Goal: Transaction & Acquisition: Purchase product/service

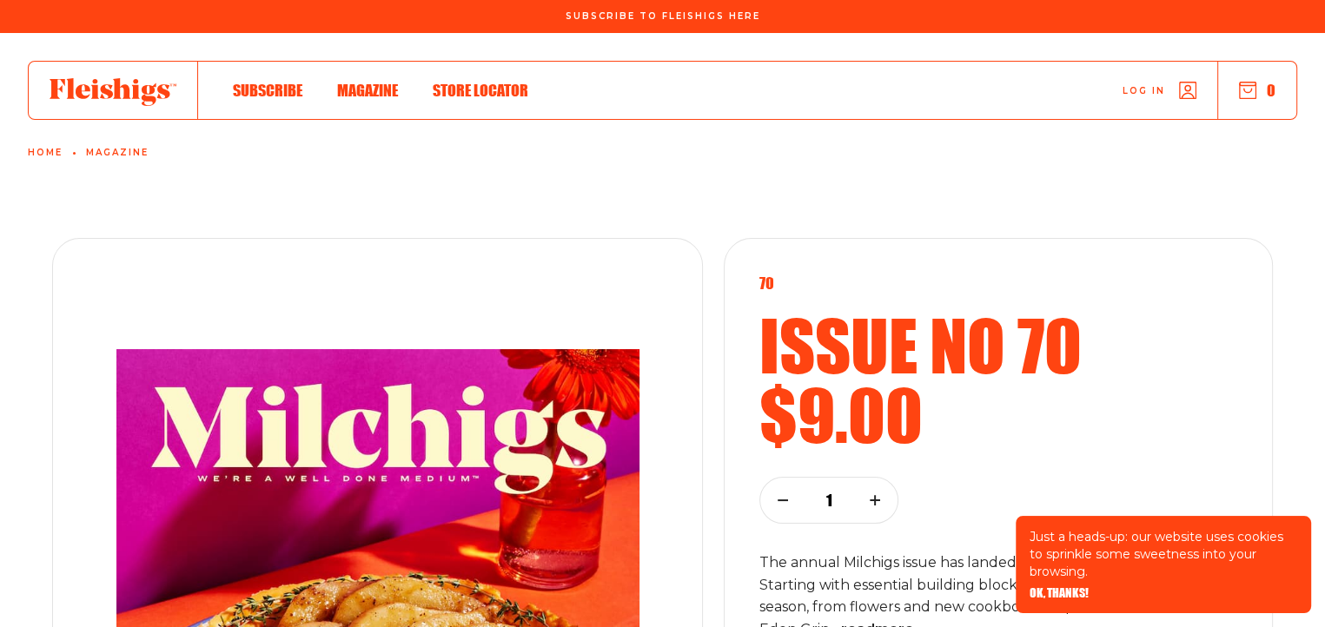
click at [119, 149] on link "Magazine" at bounding box center [117, 153] width 63 height 10
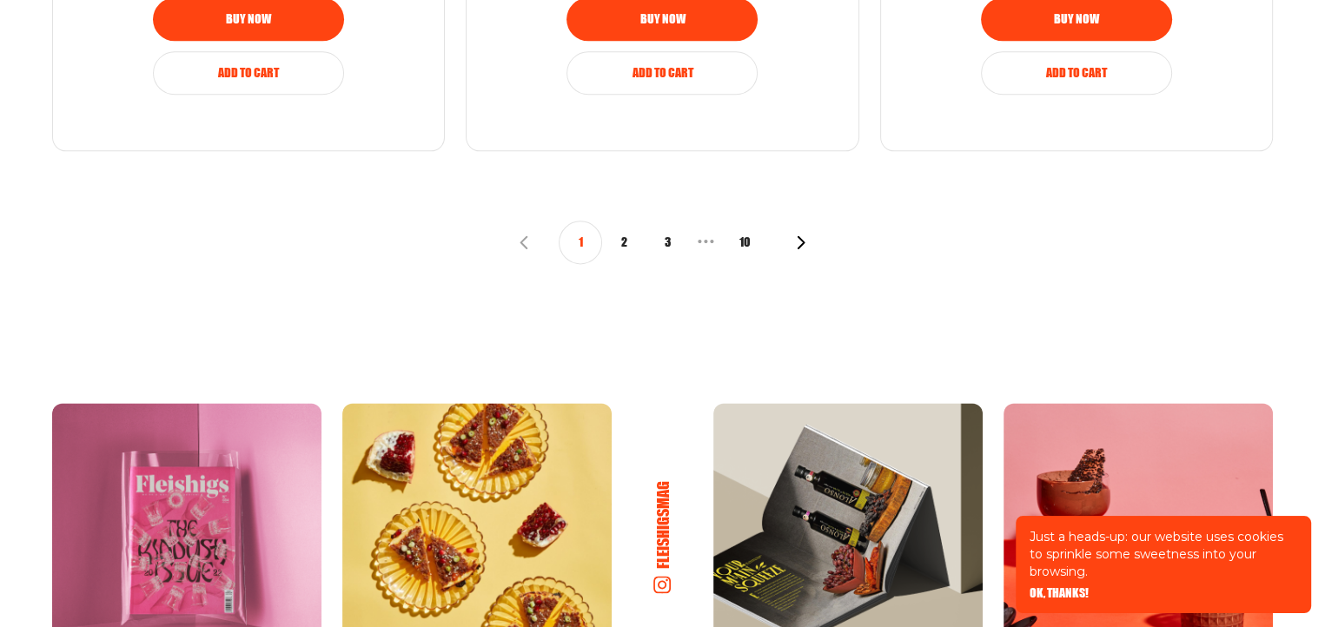
scroll to position [2259, 0]
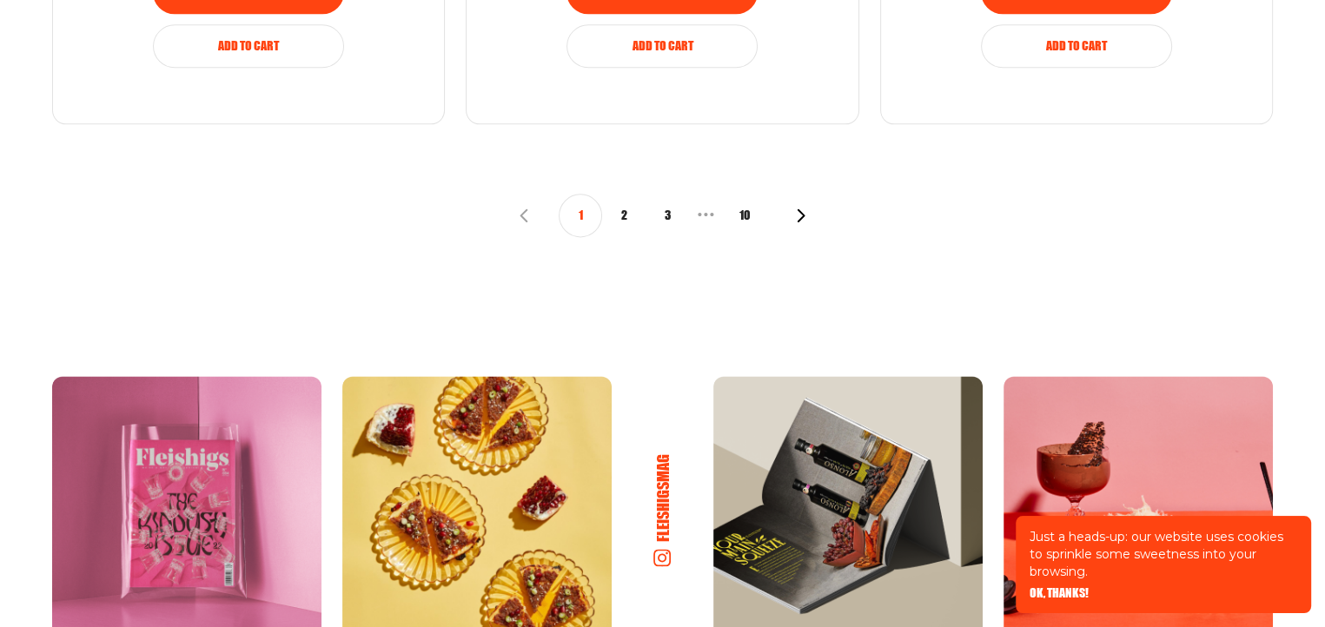
click at [798, 215] on icon "button" at bounding box center [801, 216] width 14 height 14
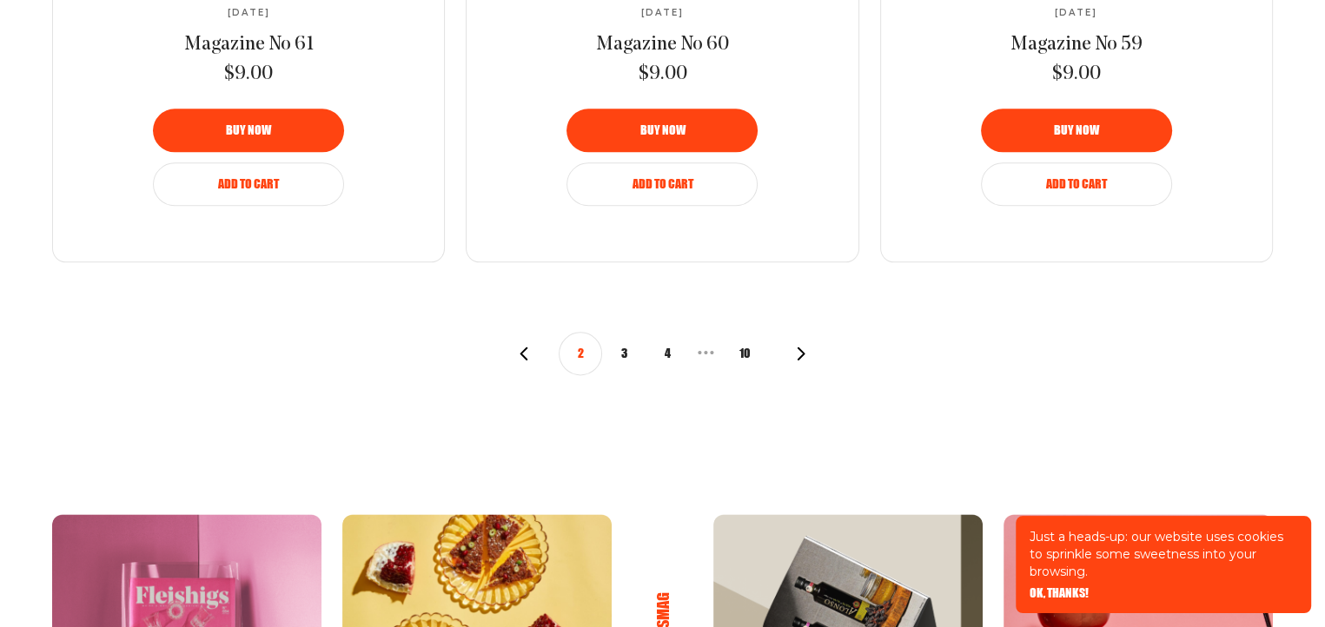
scroll to position [1912, 0]
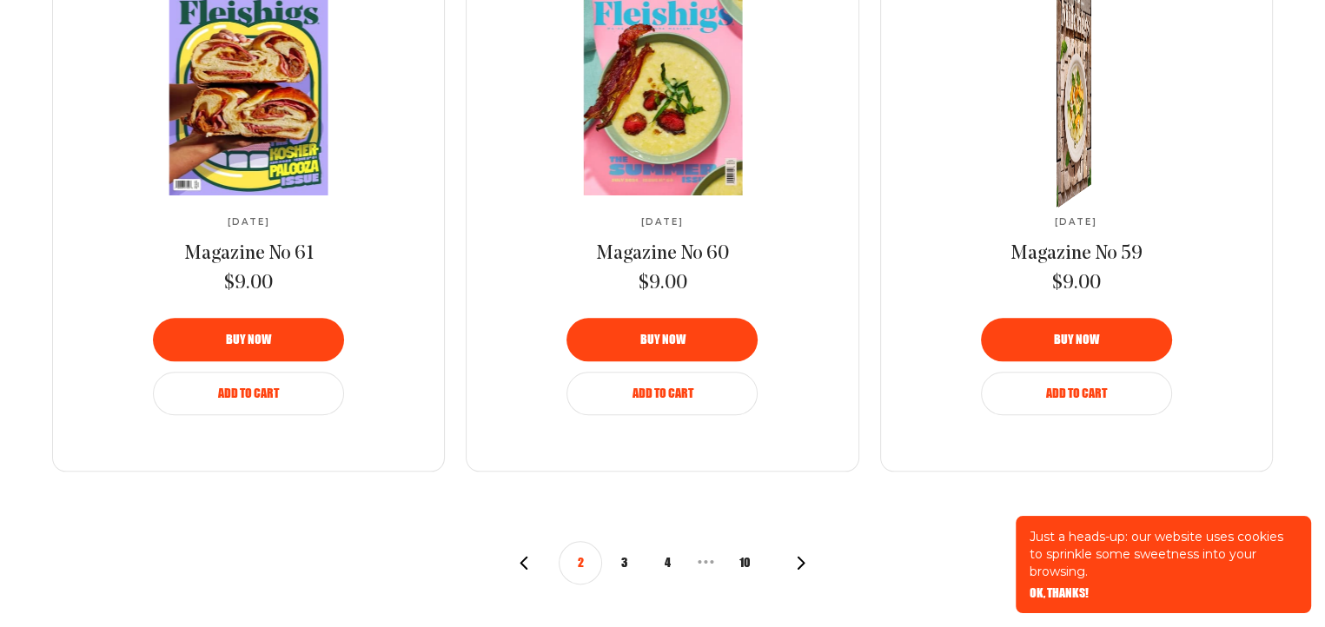
click at [1074, 107] on div at bounding box center [1070, 93] width 63 height 258
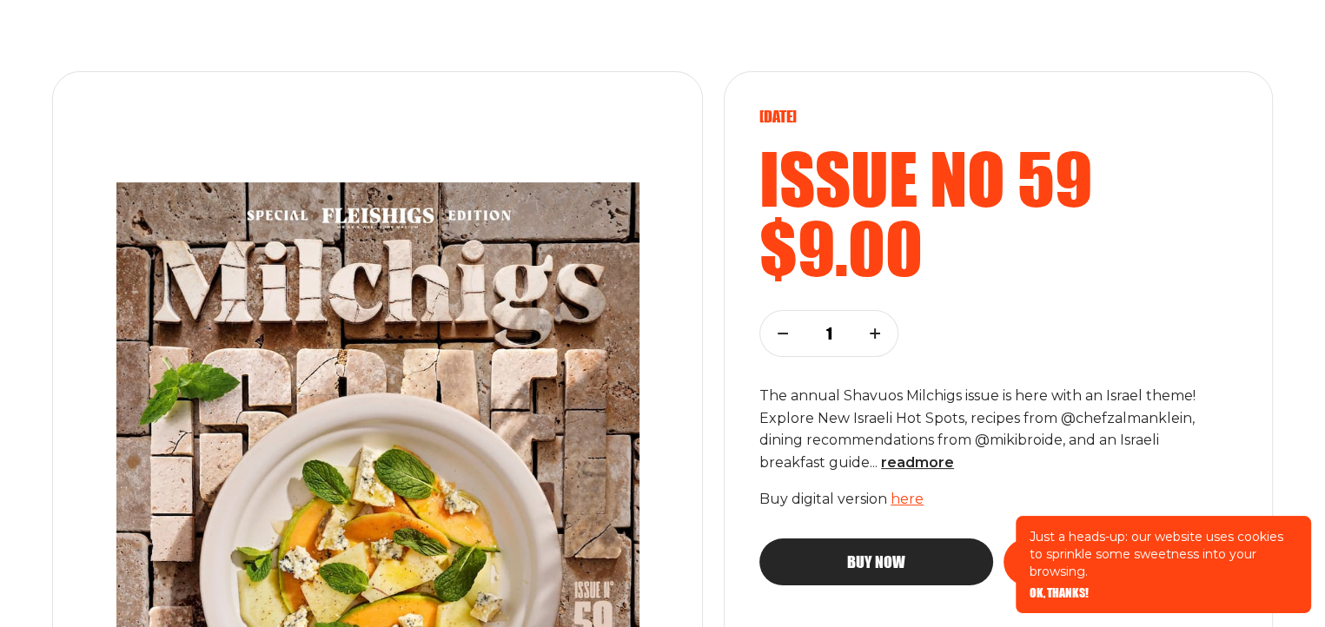
scroll to position [174, 0]
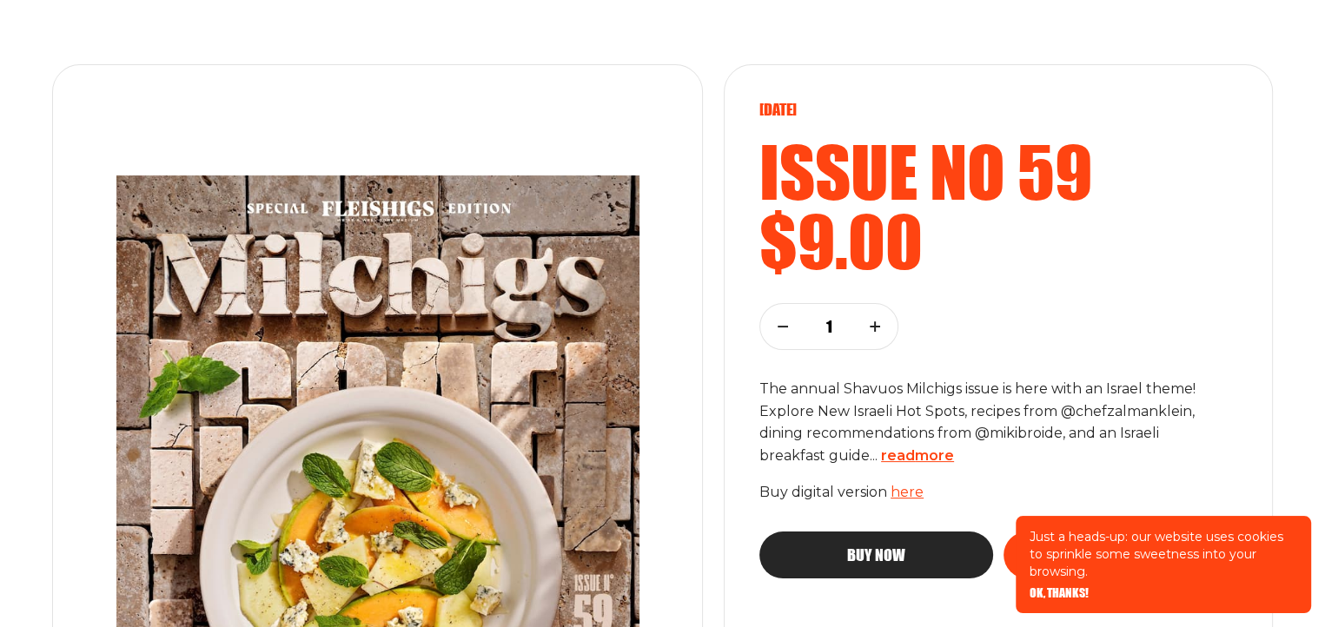
click at [918, 453] on span "read more" at bounding box center [917, 456] width 73 height 17
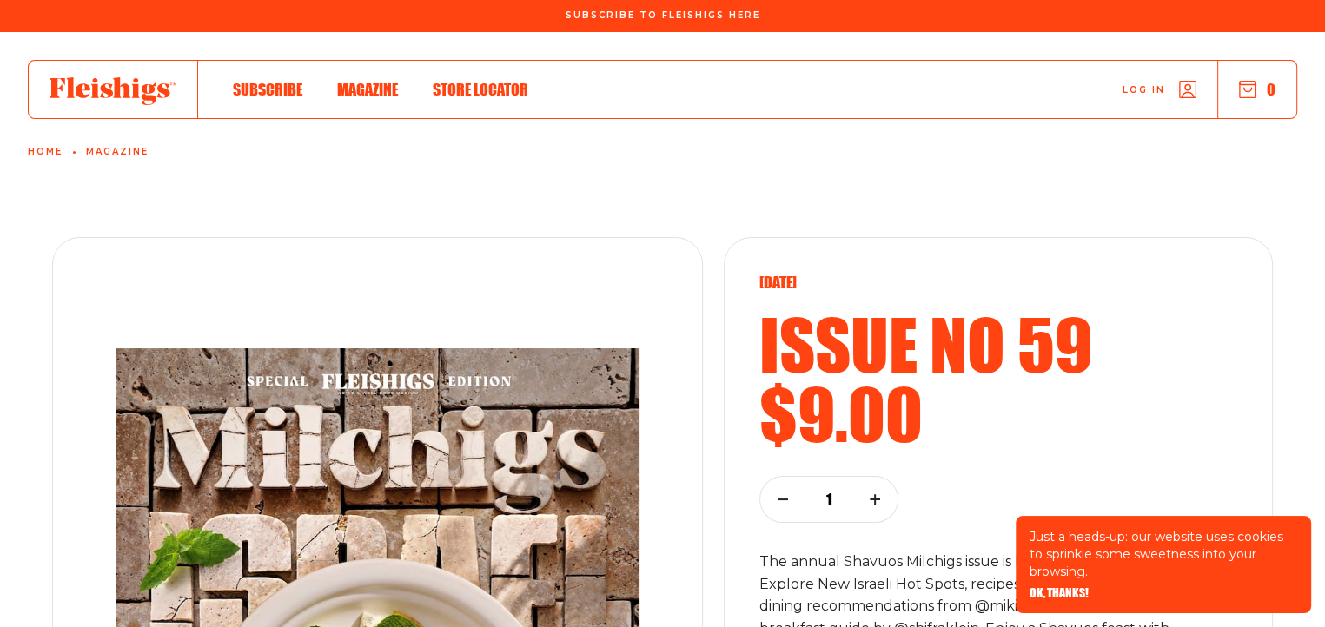
scroll to position [0, 0]
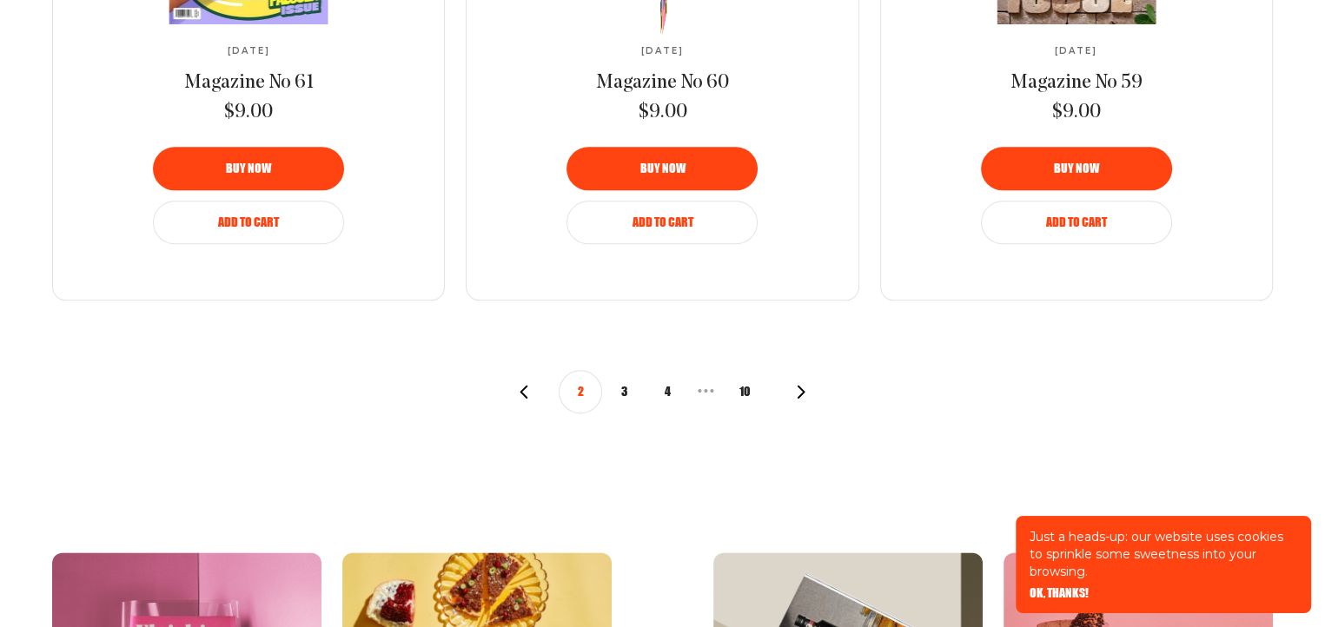
scroll to position [2085, 0]
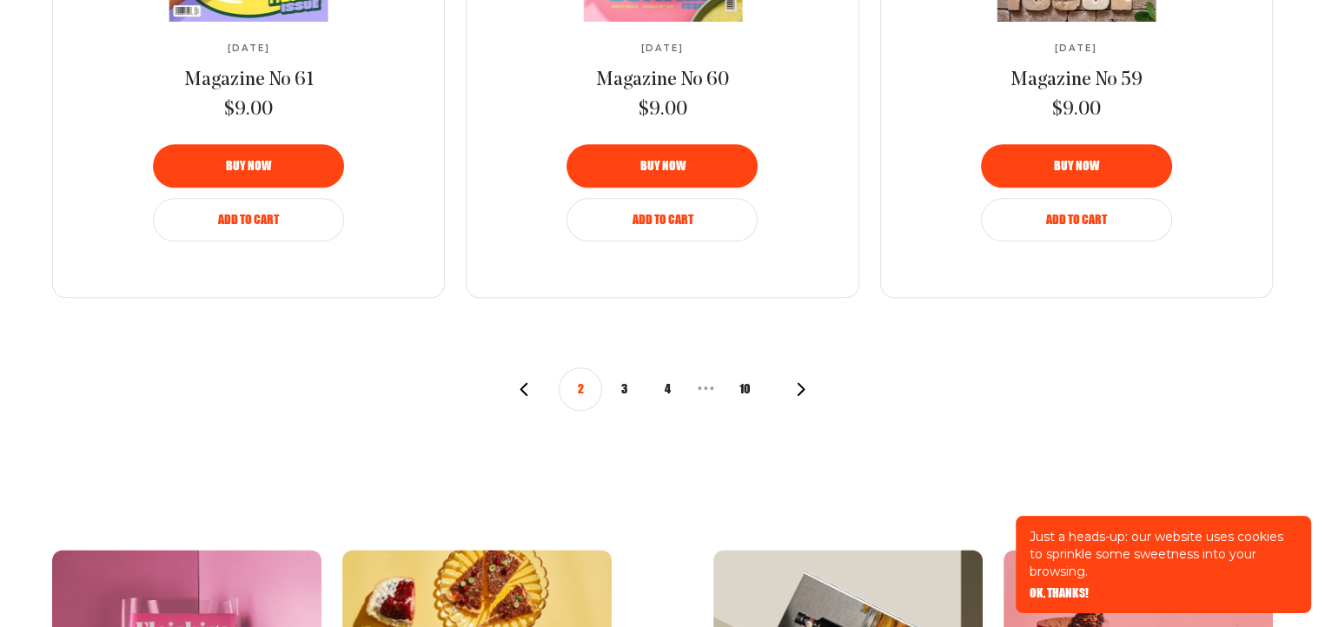
click at [796, 389] on icon "button" at bounding box center [801, 389] width 14 height 14
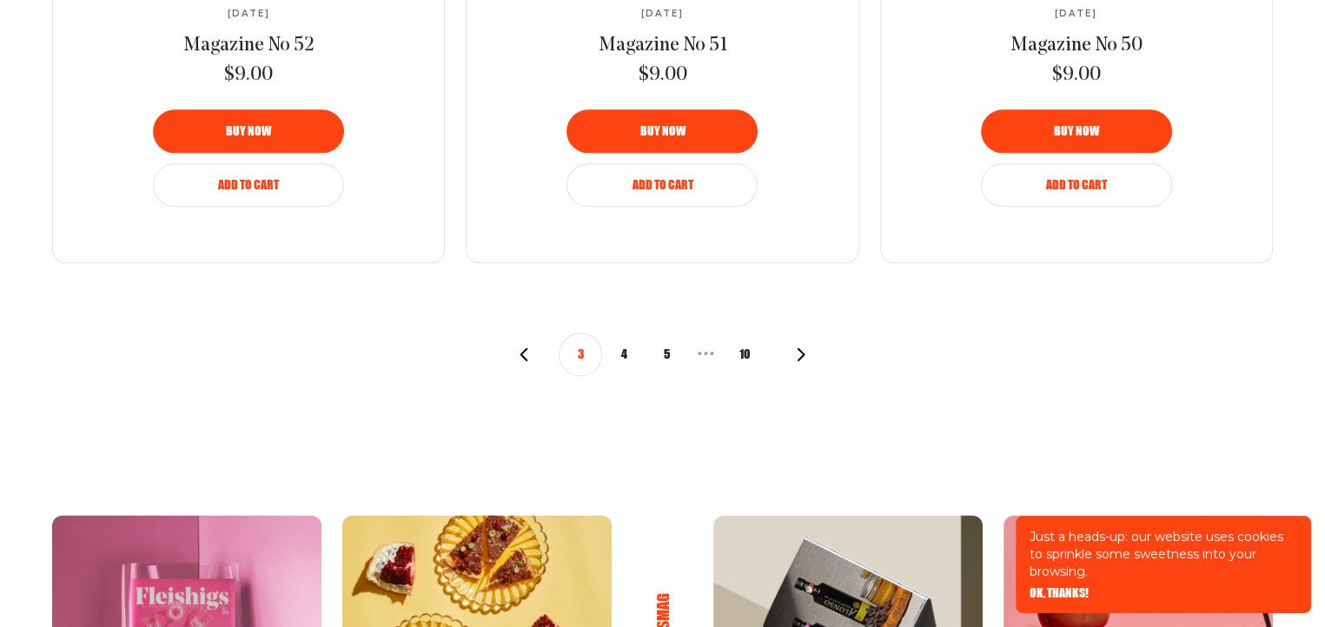
scroll to position [2172, 0]
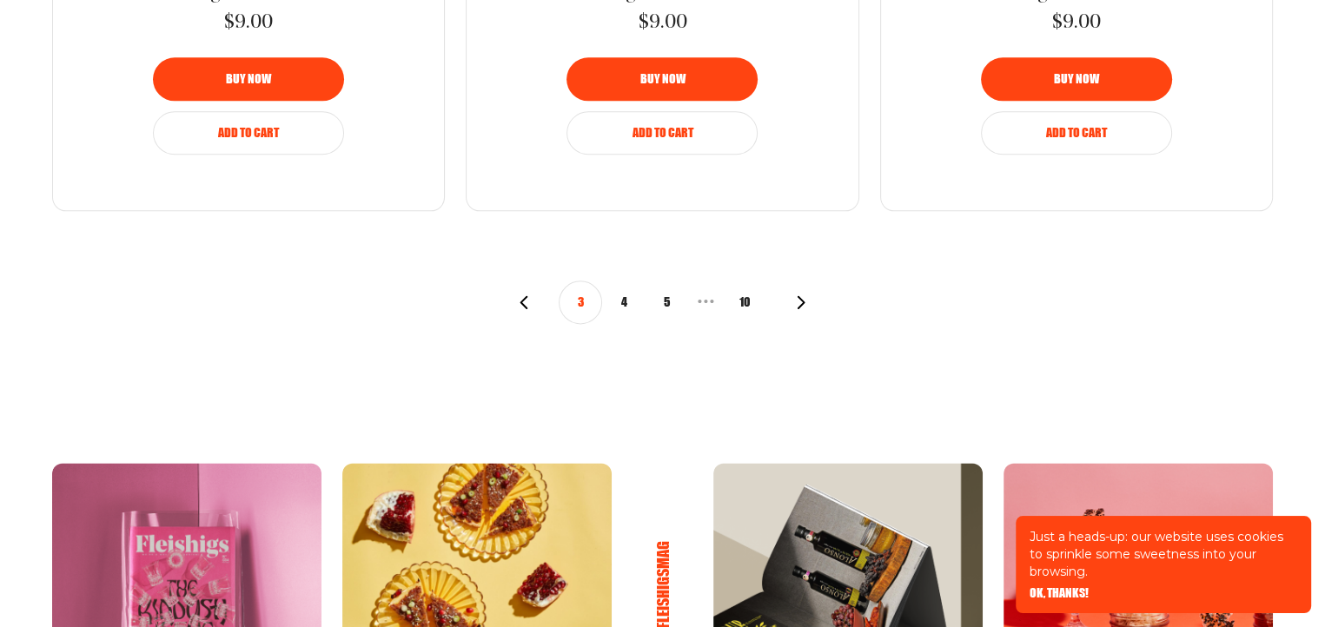
click at [799, 303] on icon "button" at bounding box center [801, 302] width 14 height 14
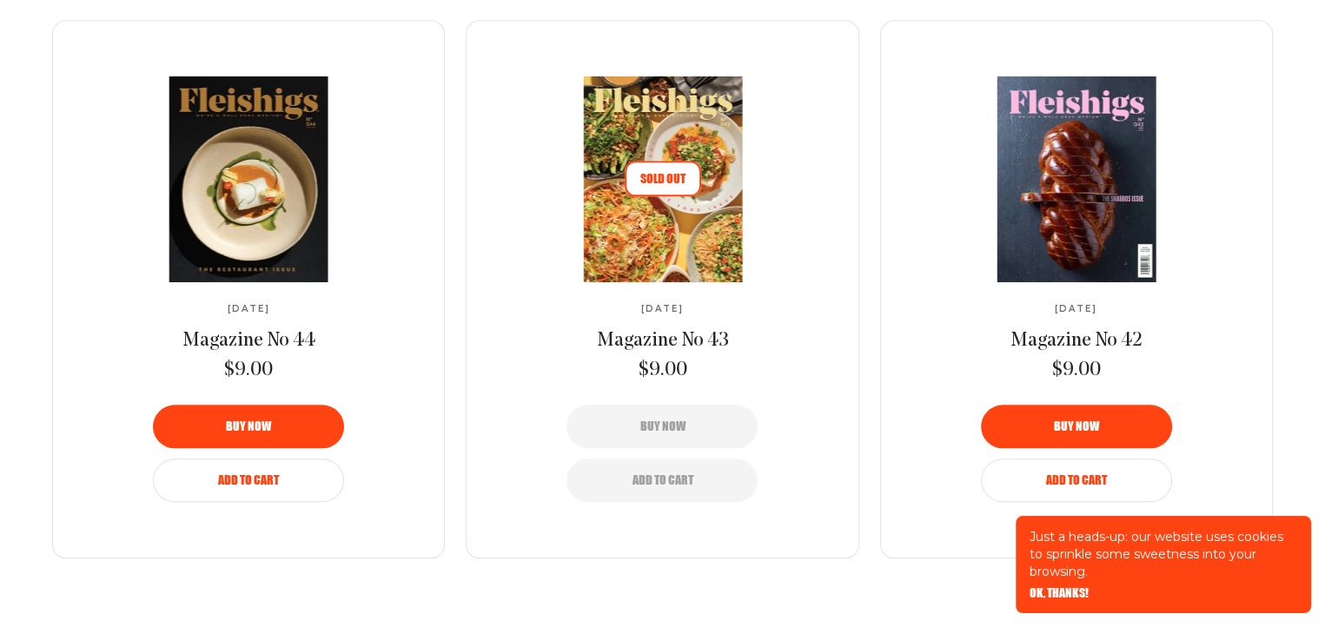
scroll to position [1999, 0]
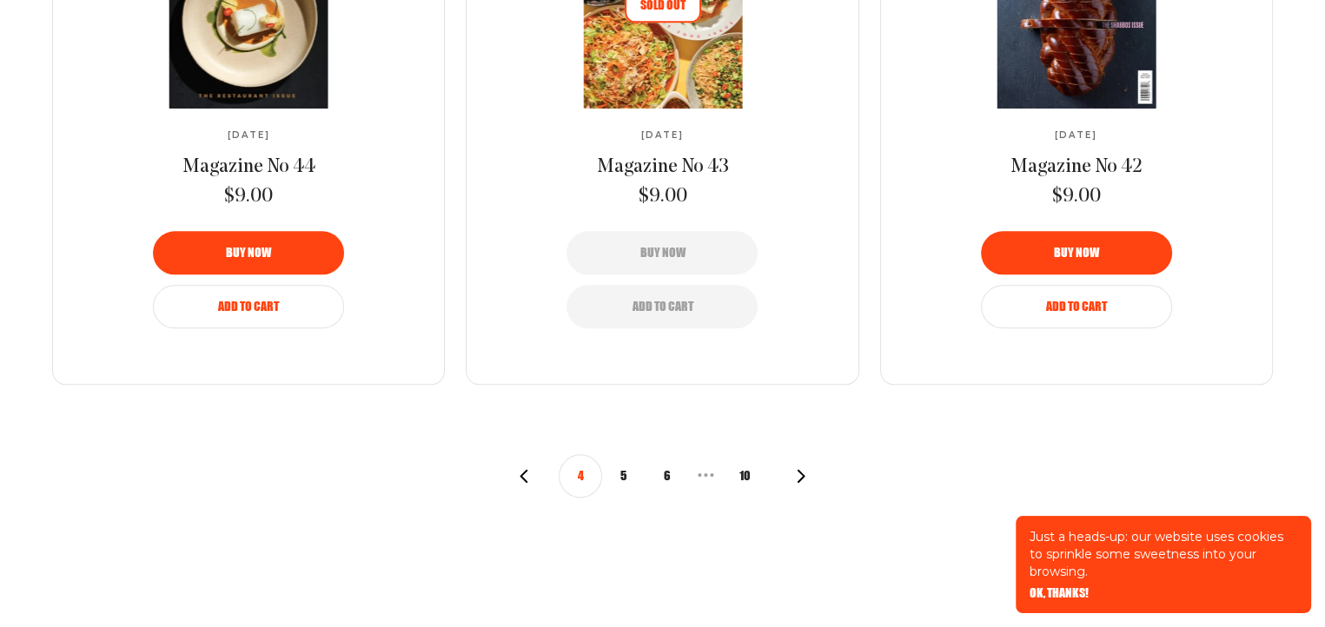
click at [794, 474] on icon "button" at bounding box center [801, 476] width 14 height 14
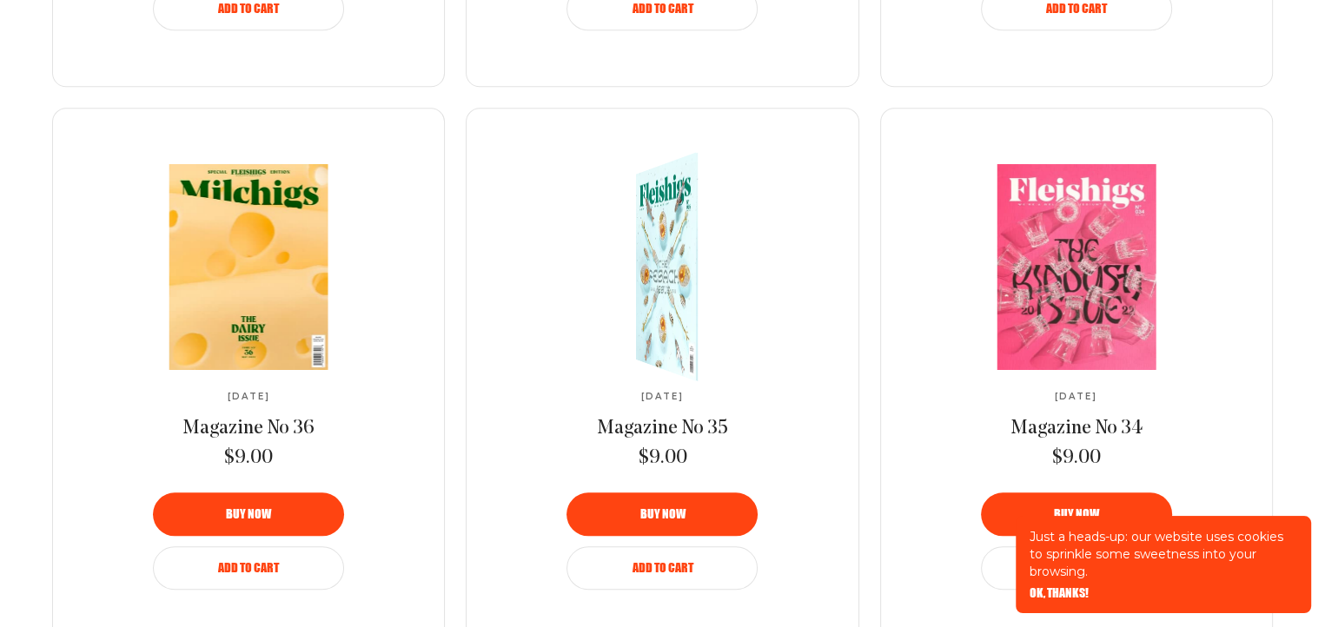
scroll to position [1738, 0]
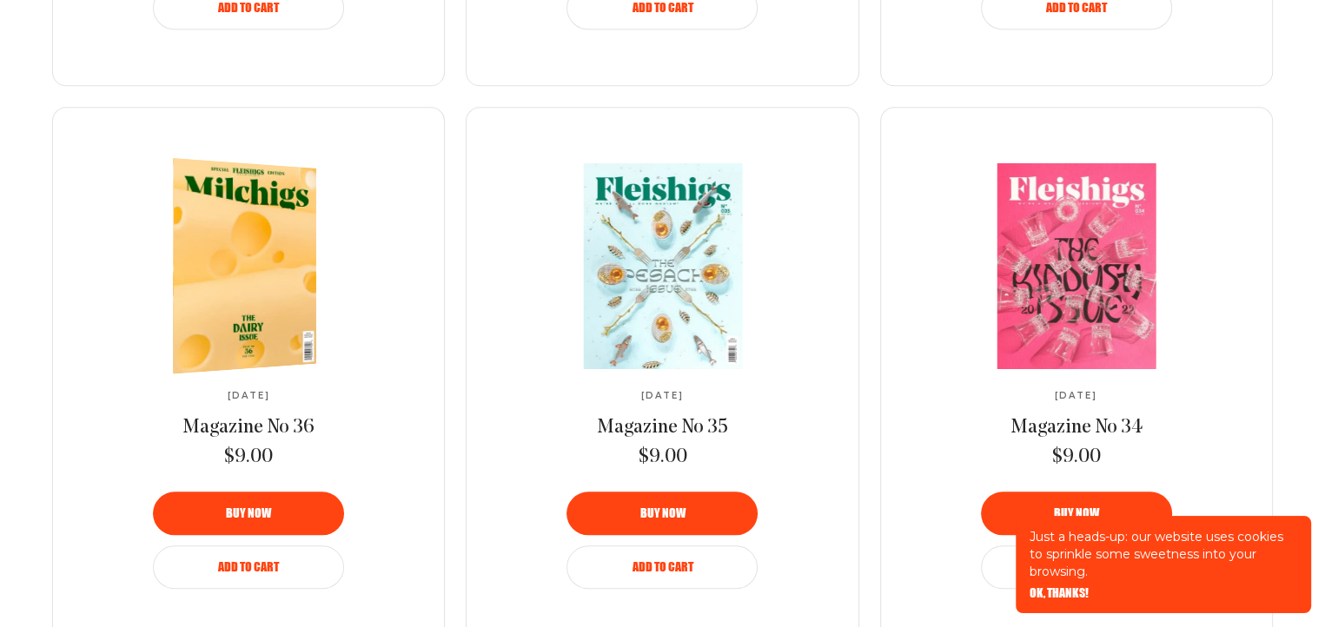
click at [235, 303] on img at bounding box center [236, 266] width 263 height 226
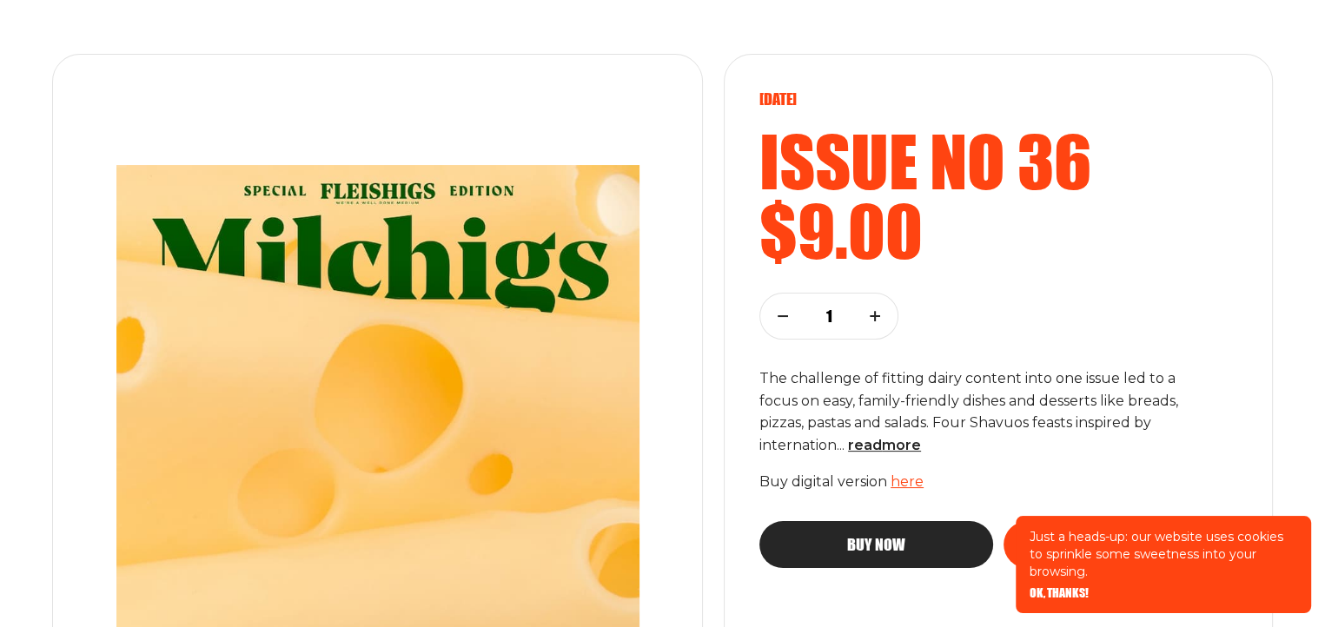
scroll to position [261, 0]
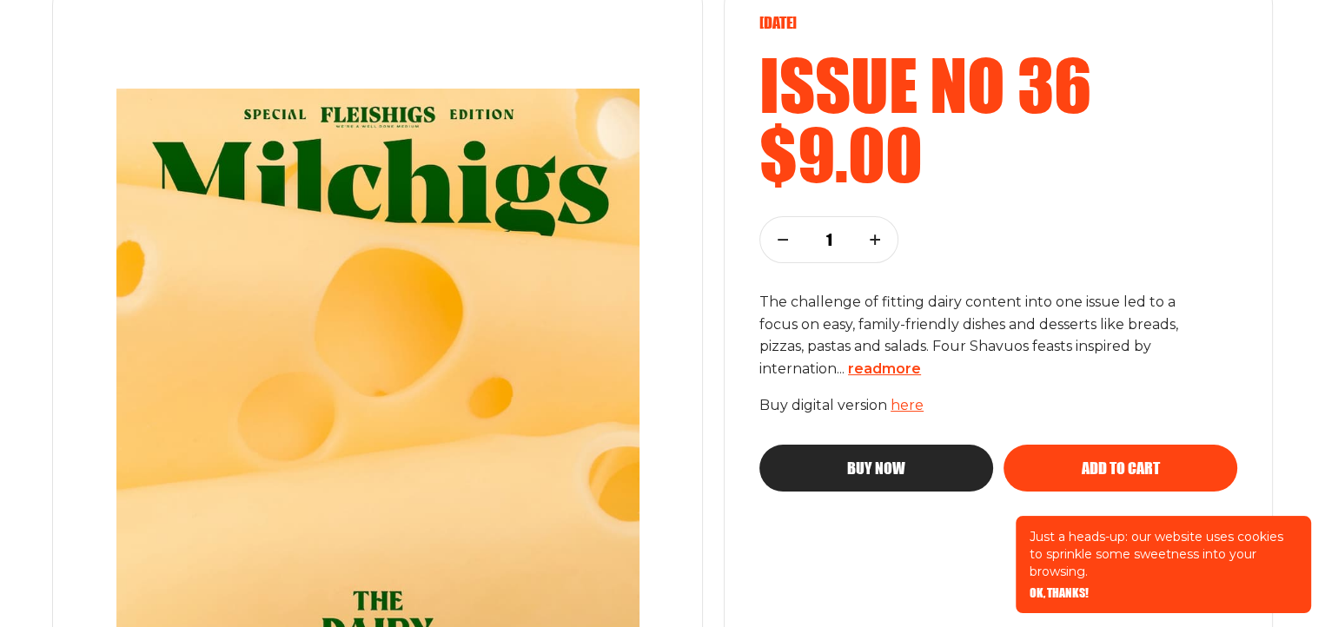
click at [905, 366] on span "read more" at bounding box center [884, 369] width 73 height 17
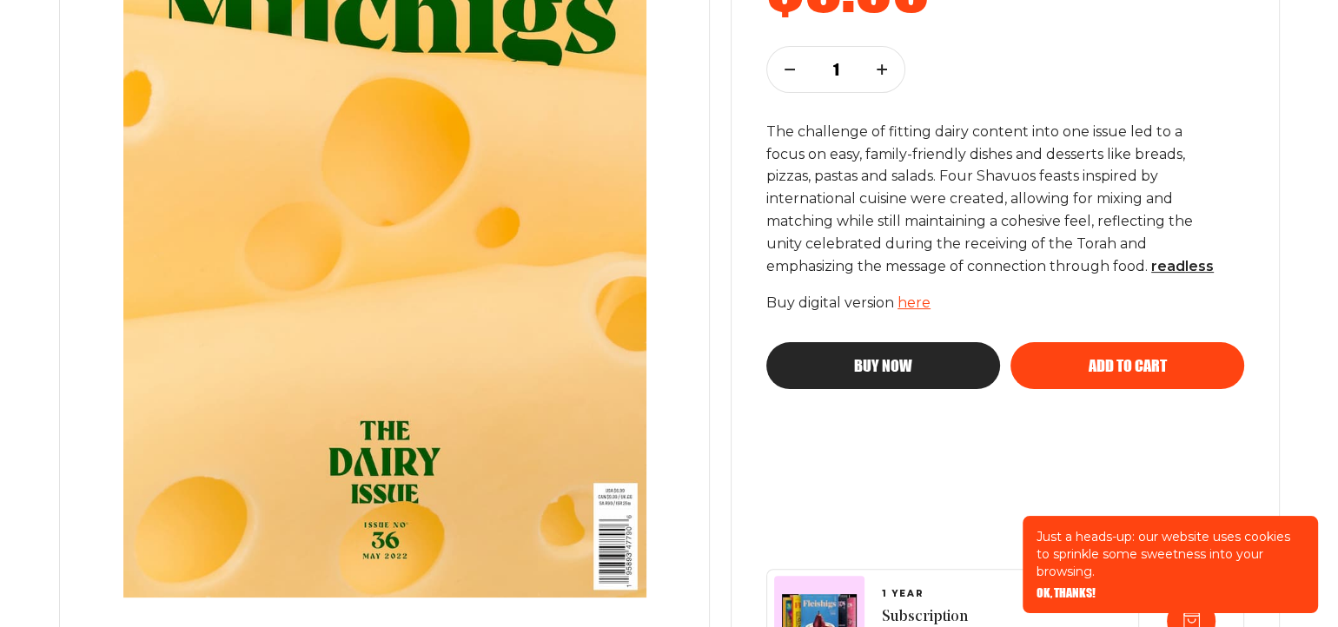
scroll to position [434, 0]
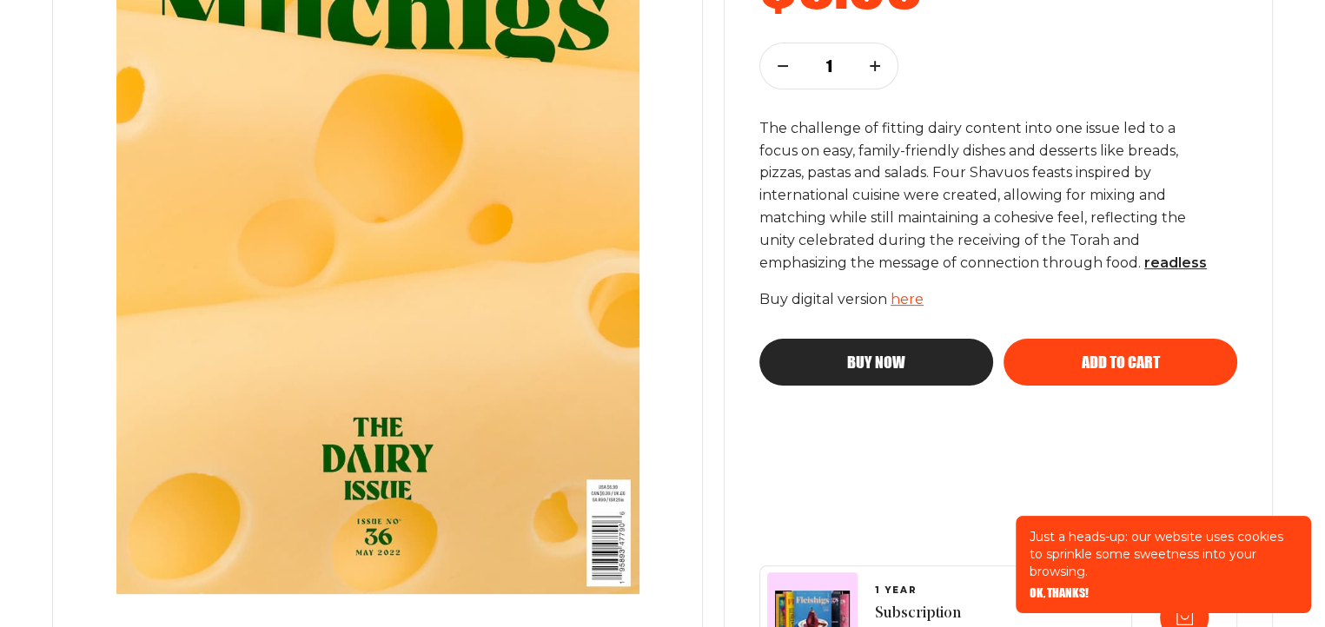
click at [888, 355] on span "Buy now" at bounding box center [876, 347] width 58 height 16
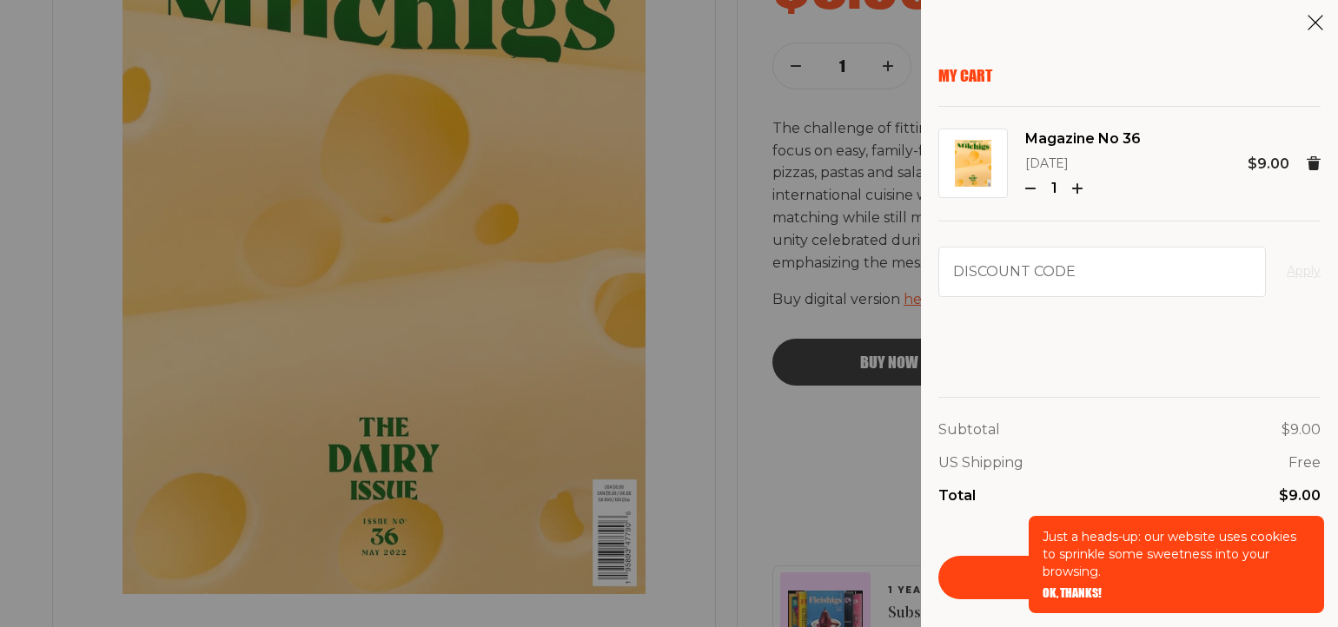
click at [1072, 587] on span "OK, THANKS!" at bounding box center [1072, 581] width 59 height 12
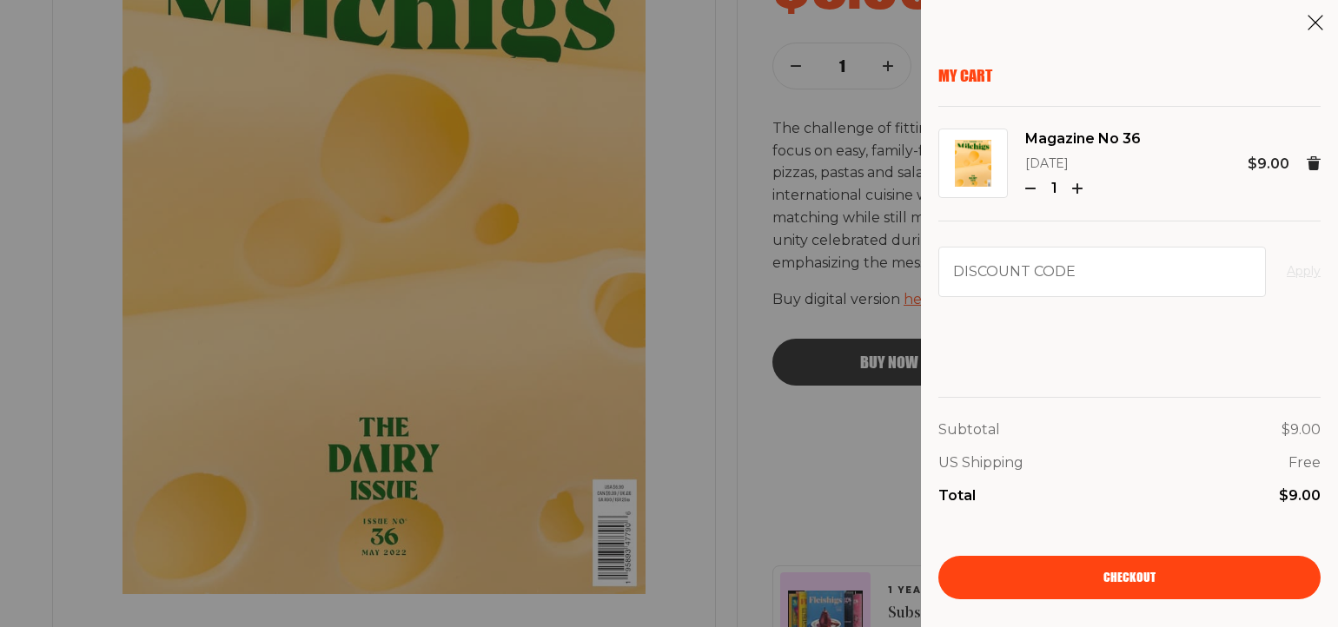
click at [1137, 572] on span "Checkout" at bounding box center [1130, 566] width 52 height 12
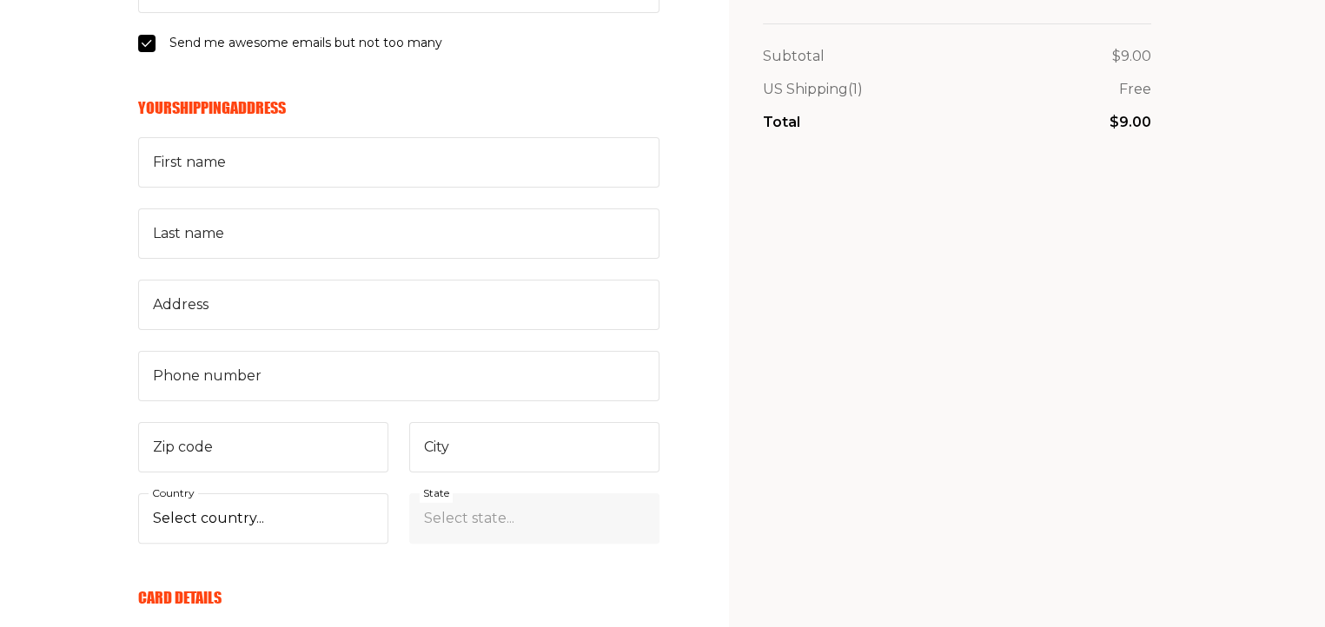
scroll to position [80, 0]
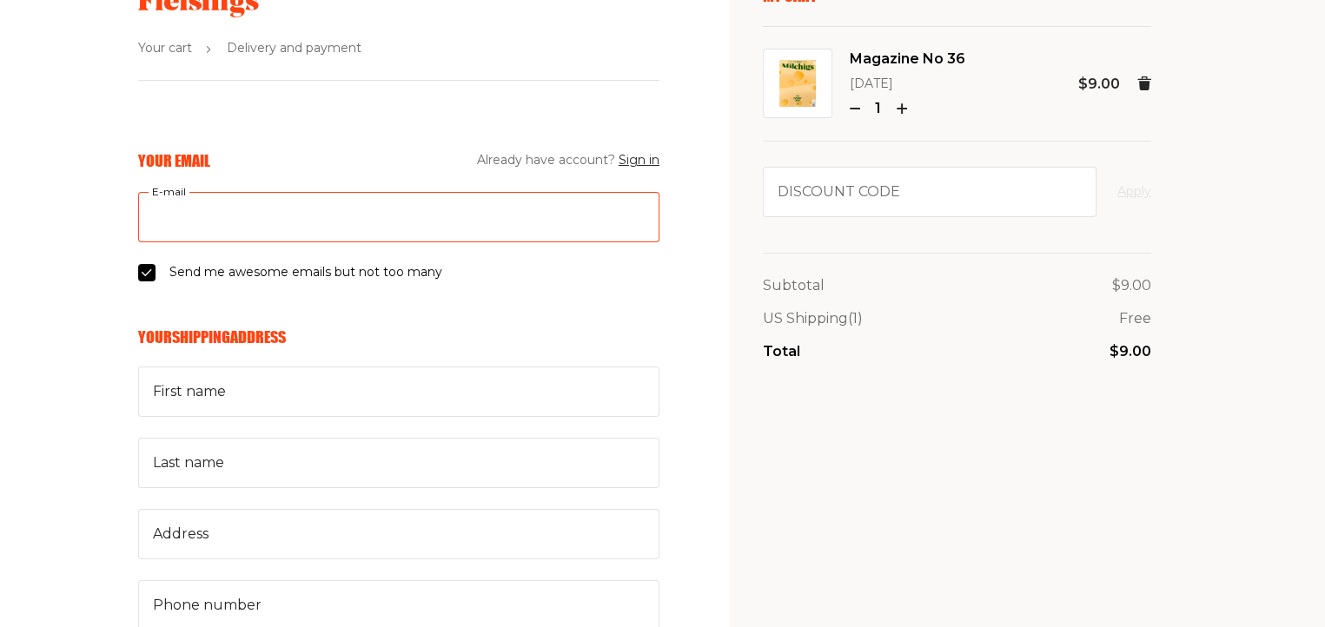
click at [253, 226] on input "E-mail" at bounding box center [398, 217] width 521 height 50
type input "[EMAIL_ADDRESS][DOMAIN_NAME]"
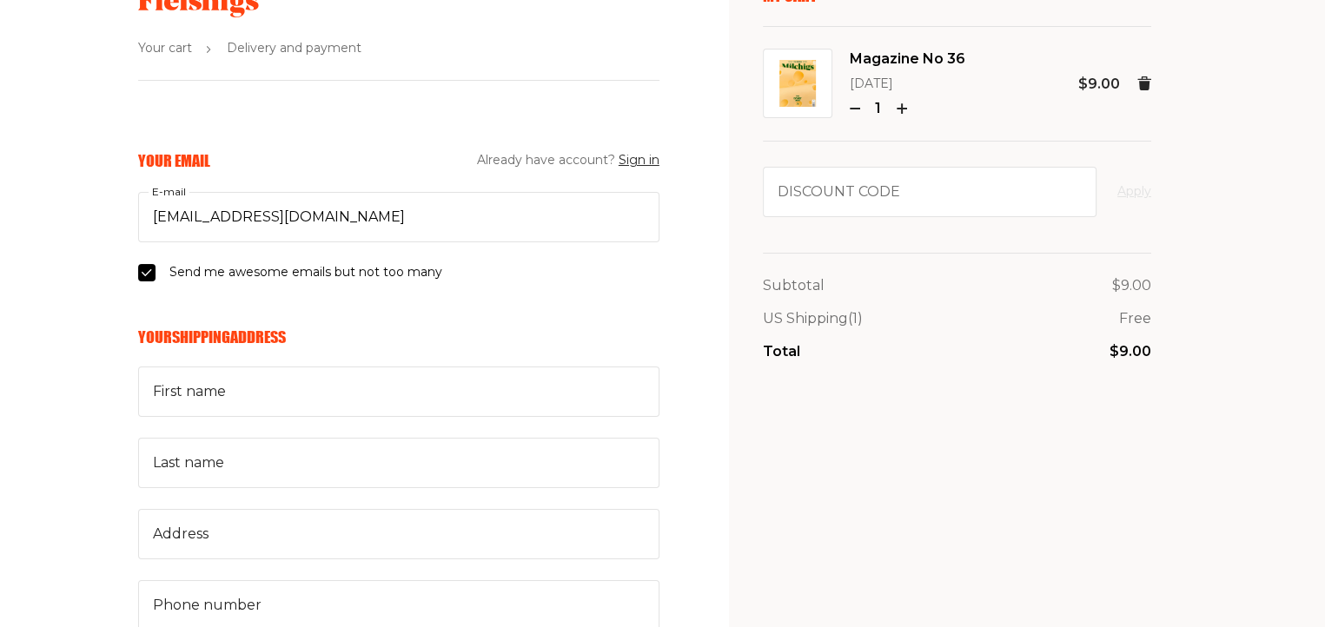
click at [144, 272] on input "Send me awesome emails but not too many" at bounding box center [146, 272] width 17 height 17
checkbox input "false"
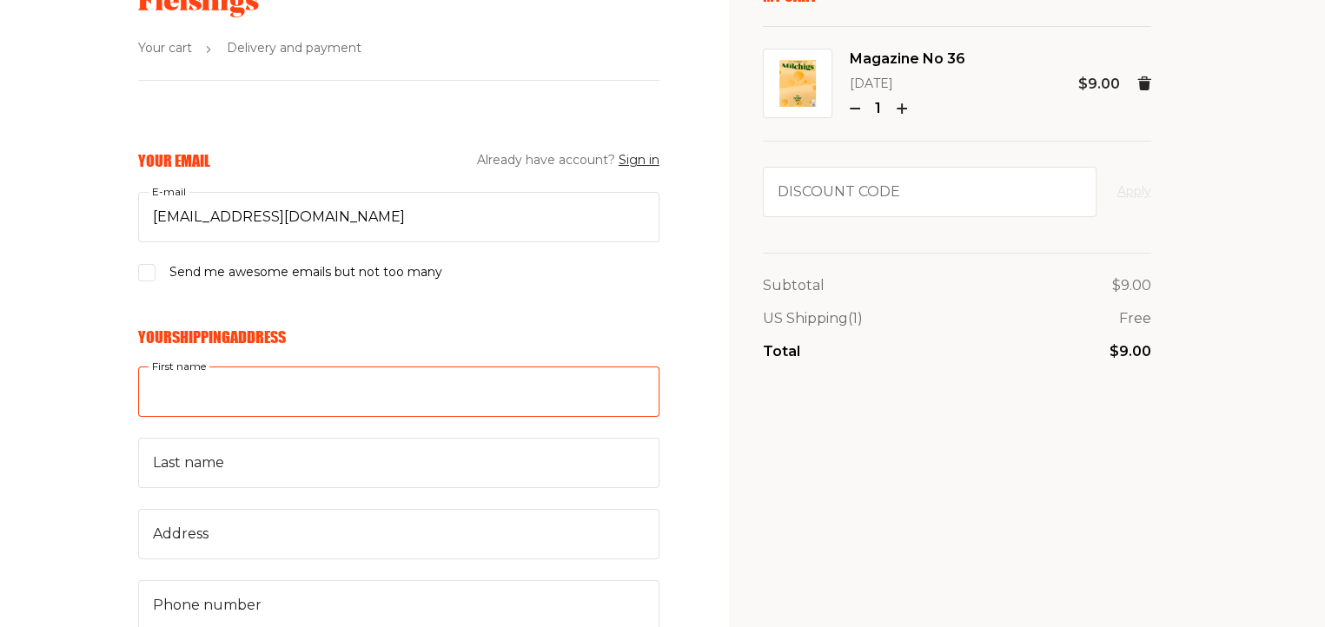
click at [262, 396] on input "First name" at bounding box center [398, 392] width 521 height 50
type input "[PERSON_NAME]"
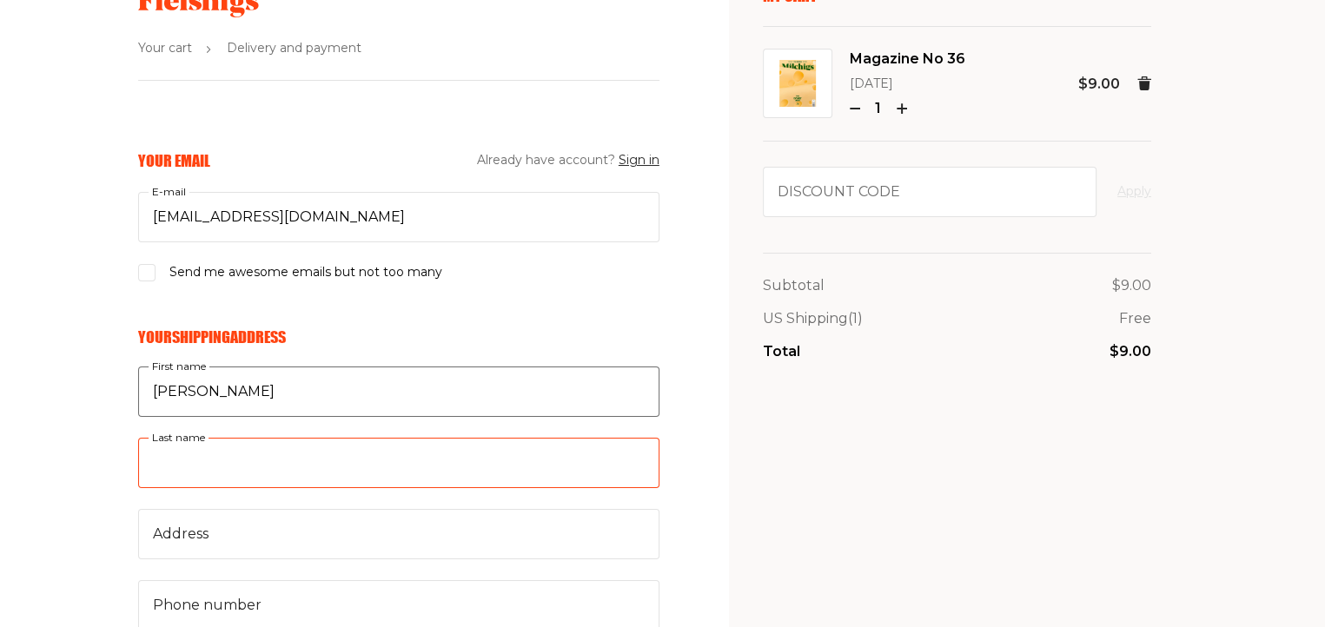
type input "[PERSON_NAME]"
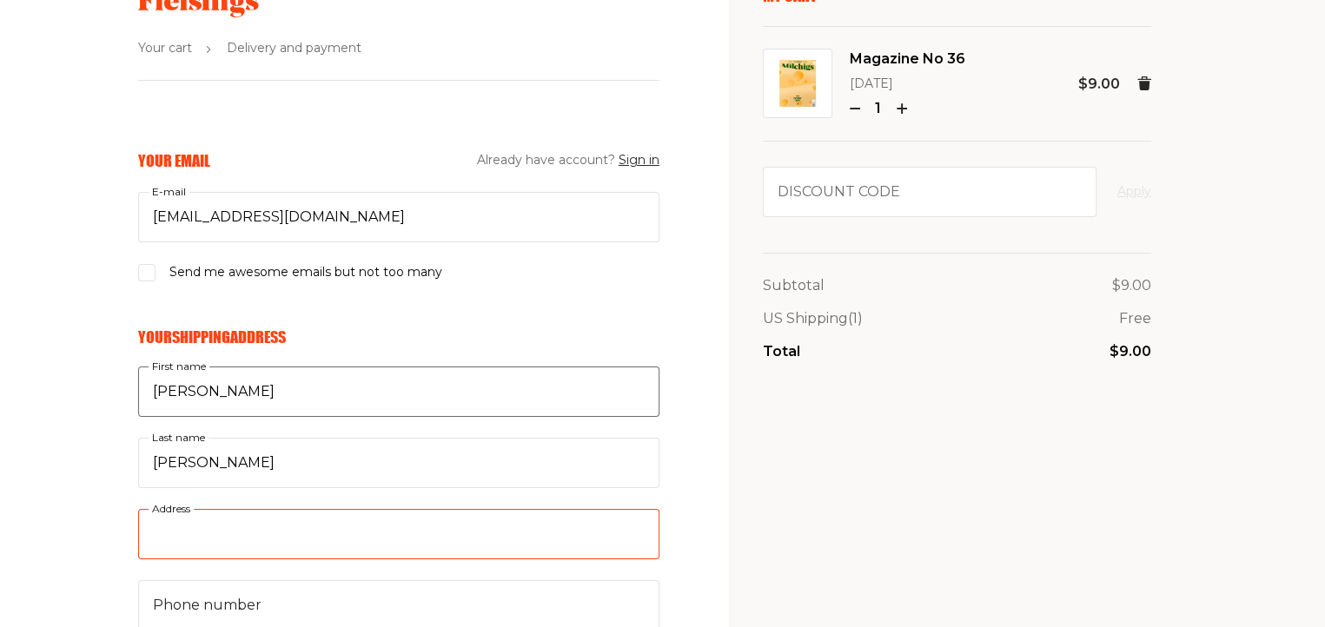
type input "po box 144"
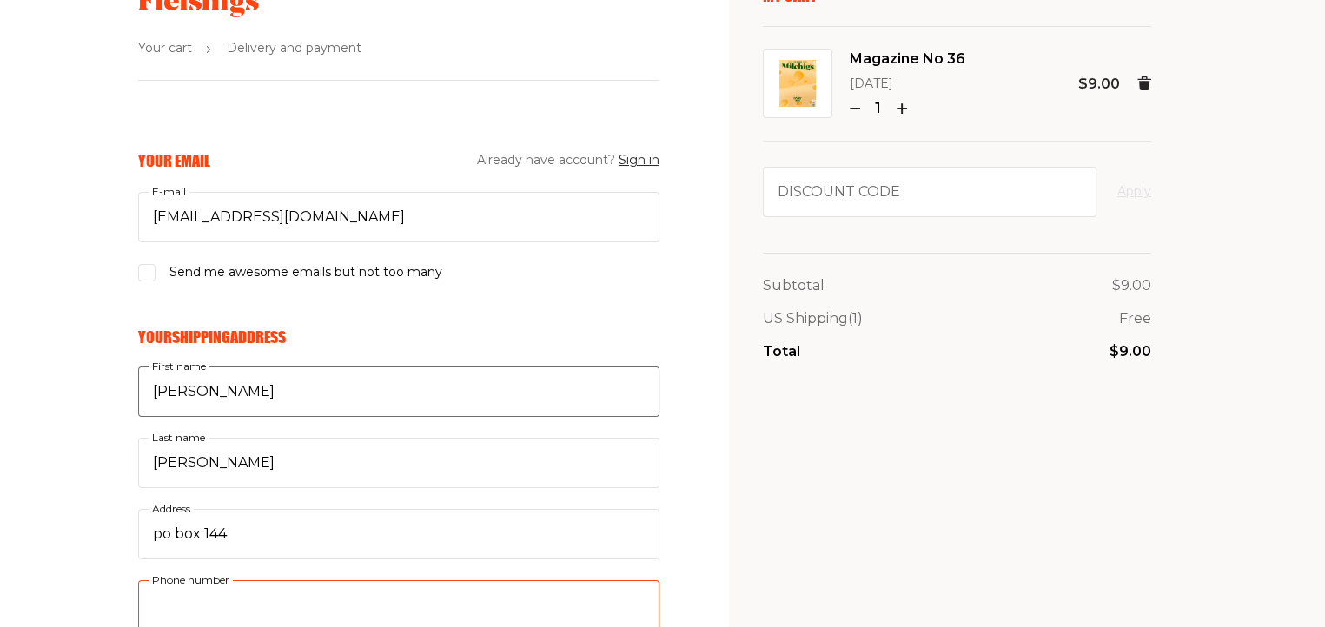
type input "6467522338"
type input "10704"
type input "Yonkers"
select select "US"
select select "New York"
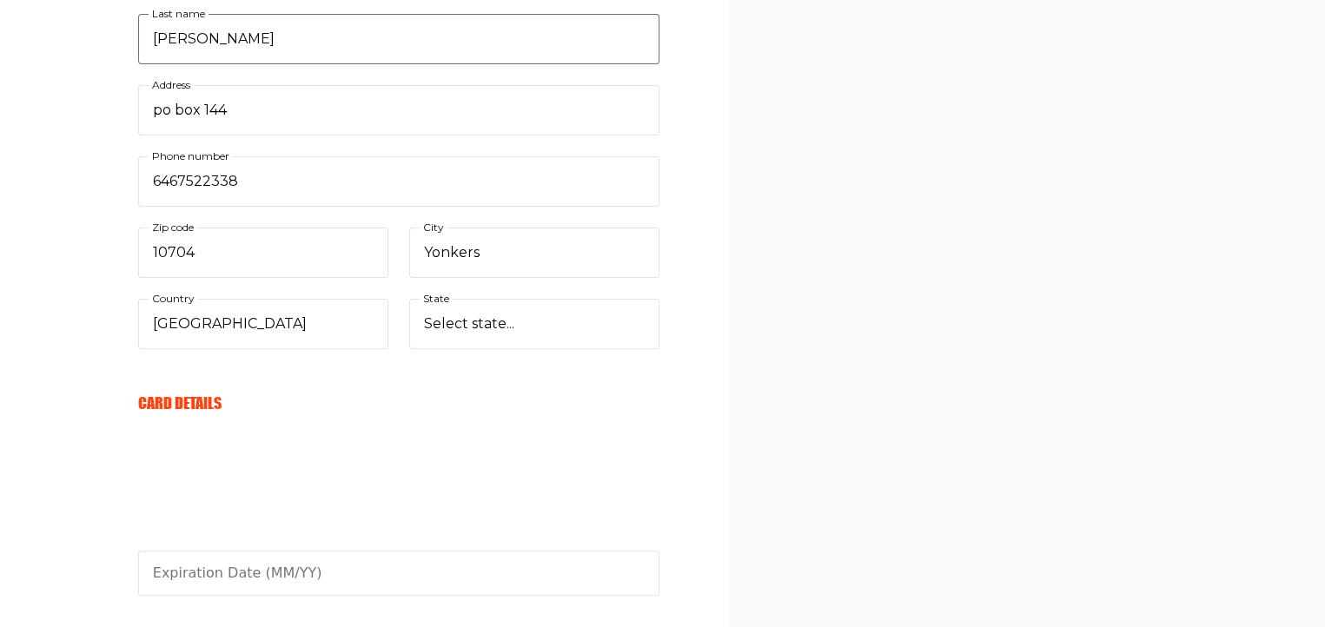
scroll to position [514, 0]
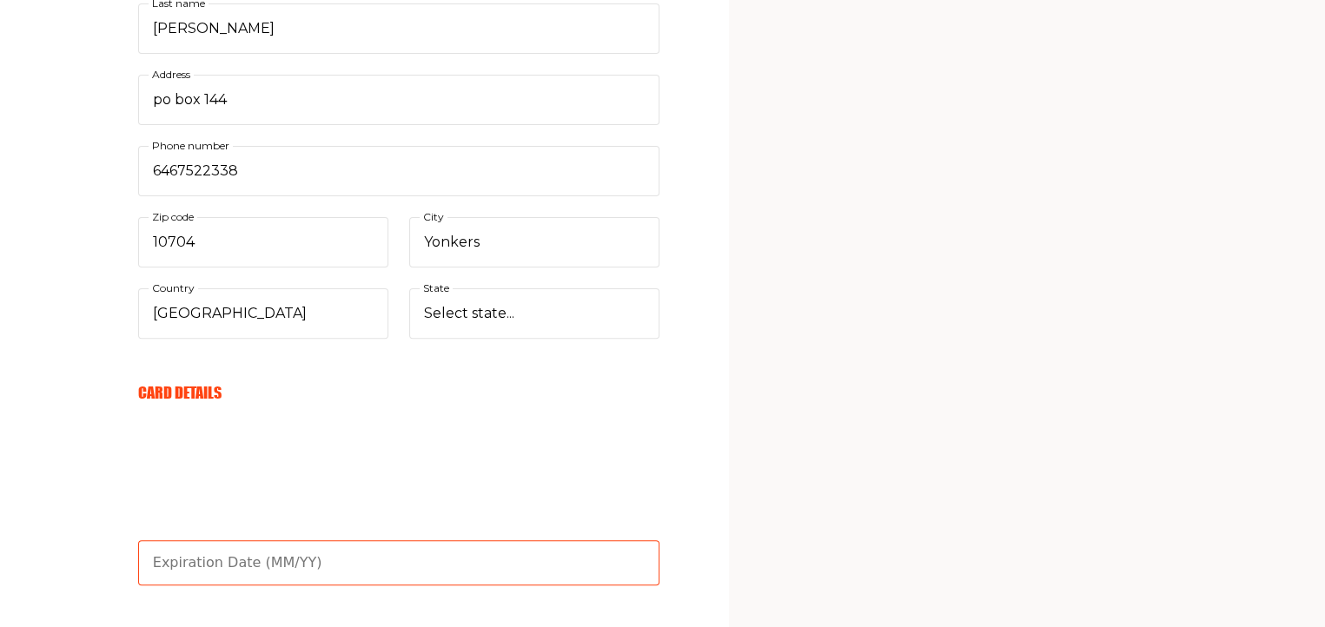
type input "06/28"
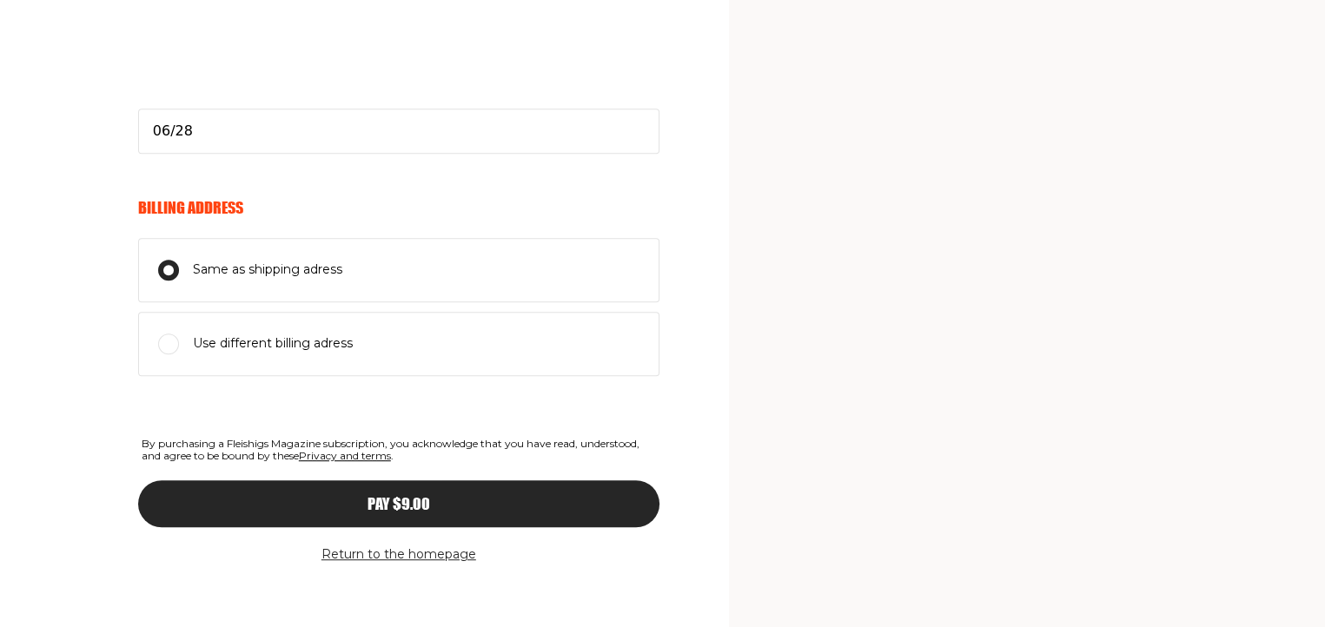
scroll to position [949, 0]
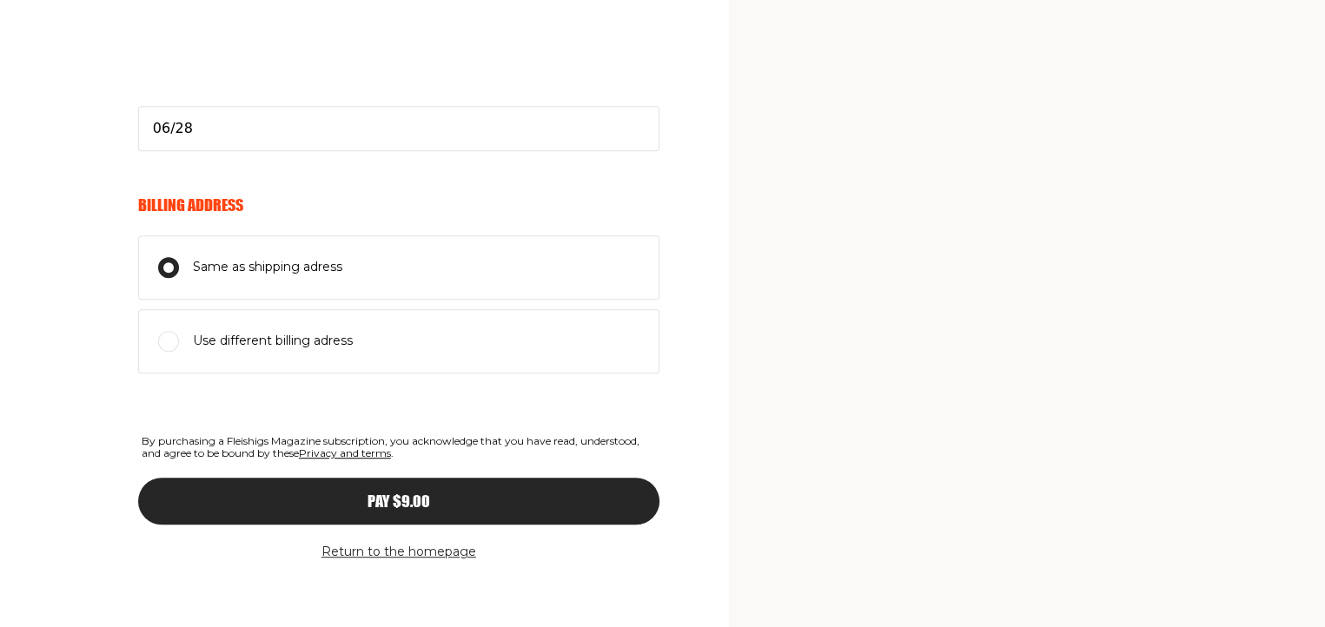
click at [166, 257] on input "Same as shipping adress" at bounding box center [168, 267] width 21 height 21
click at [411, 494] on span "Pay $9.00" at bounding box center [399, 486] width 63 height 16
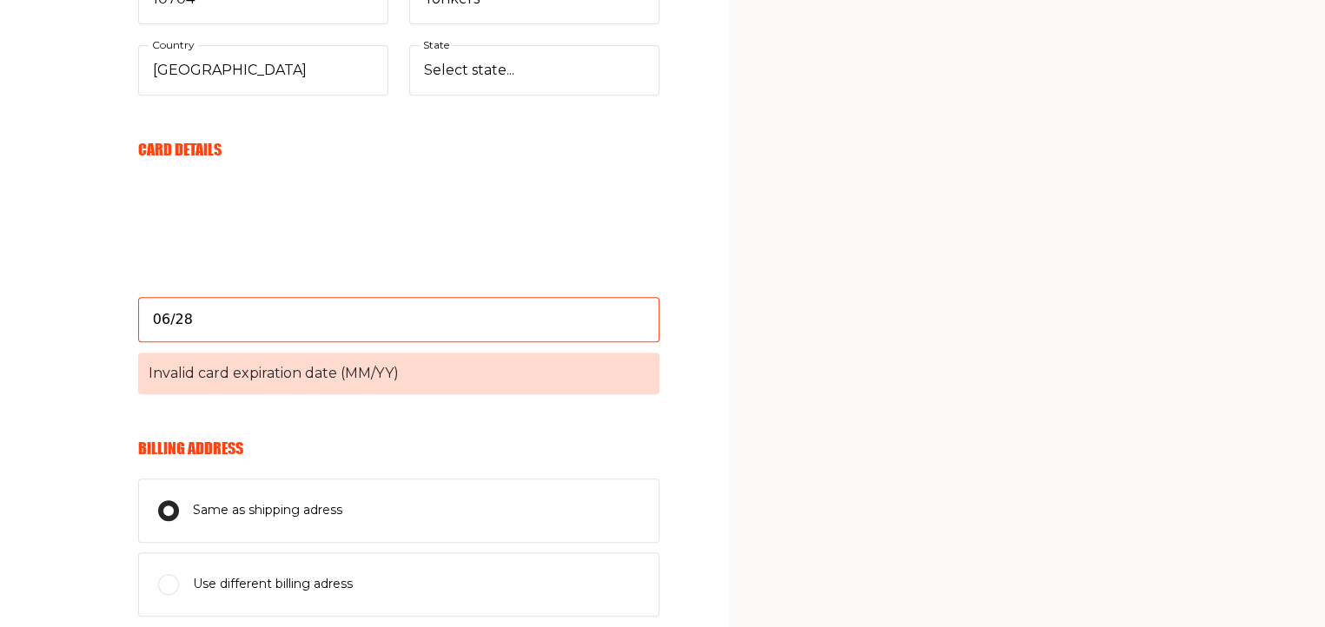
scroll to position [862, 0]
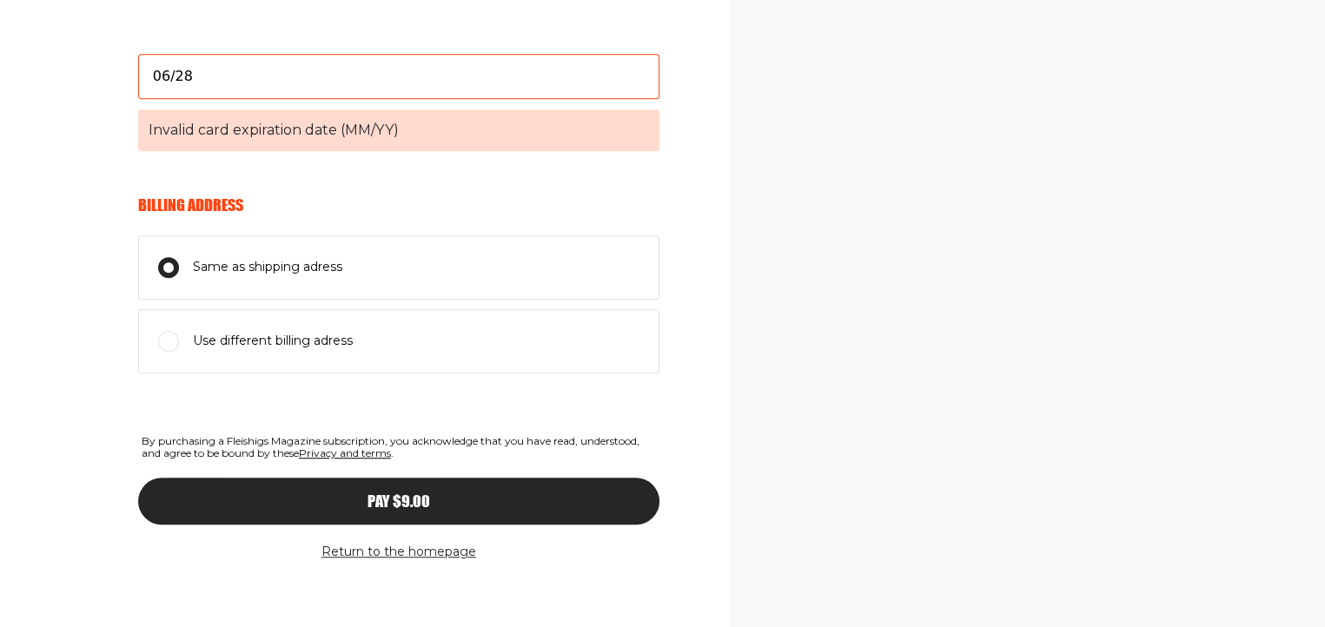
click at [490, 507] on button "Pay $9.00" at bounding box center [398, 501] width 521 height 47
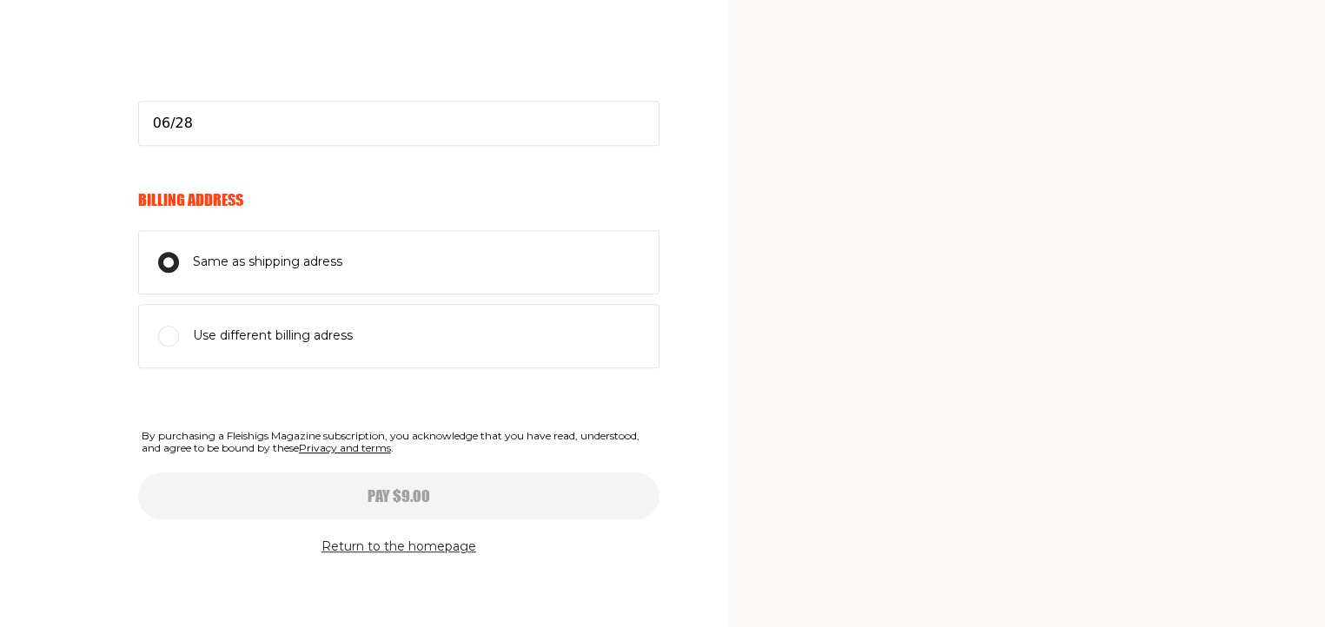
scroll to position [949, 0]
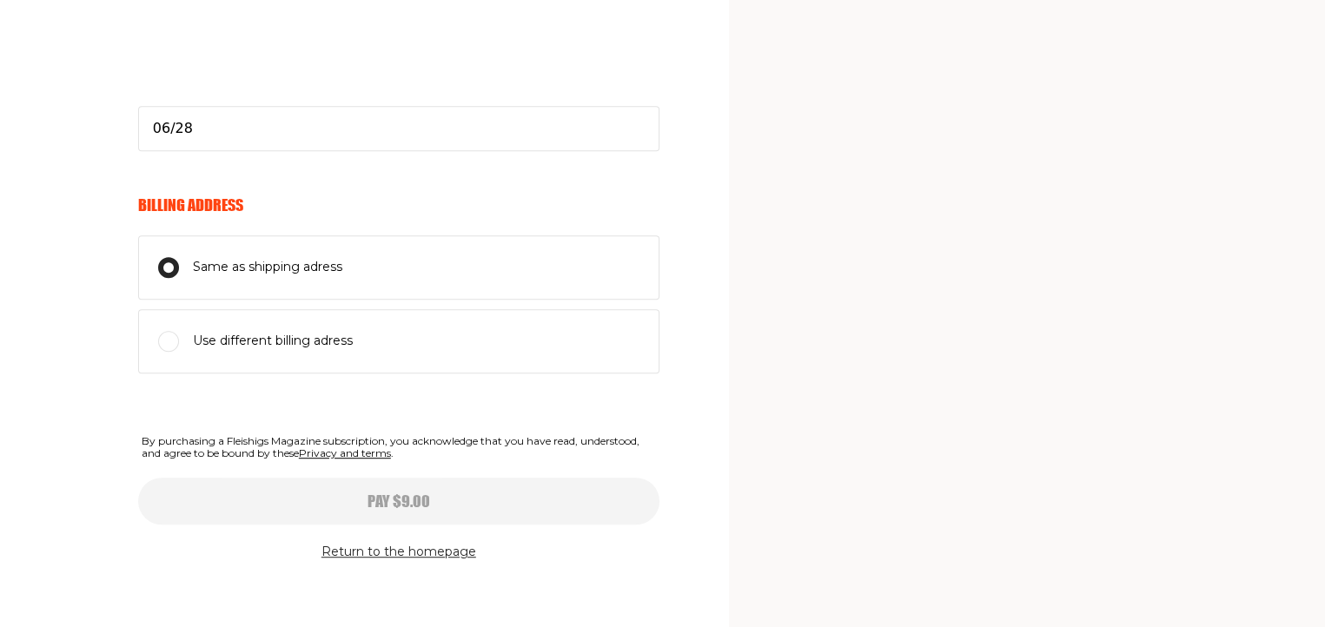
select select
type input "06/28"
select select
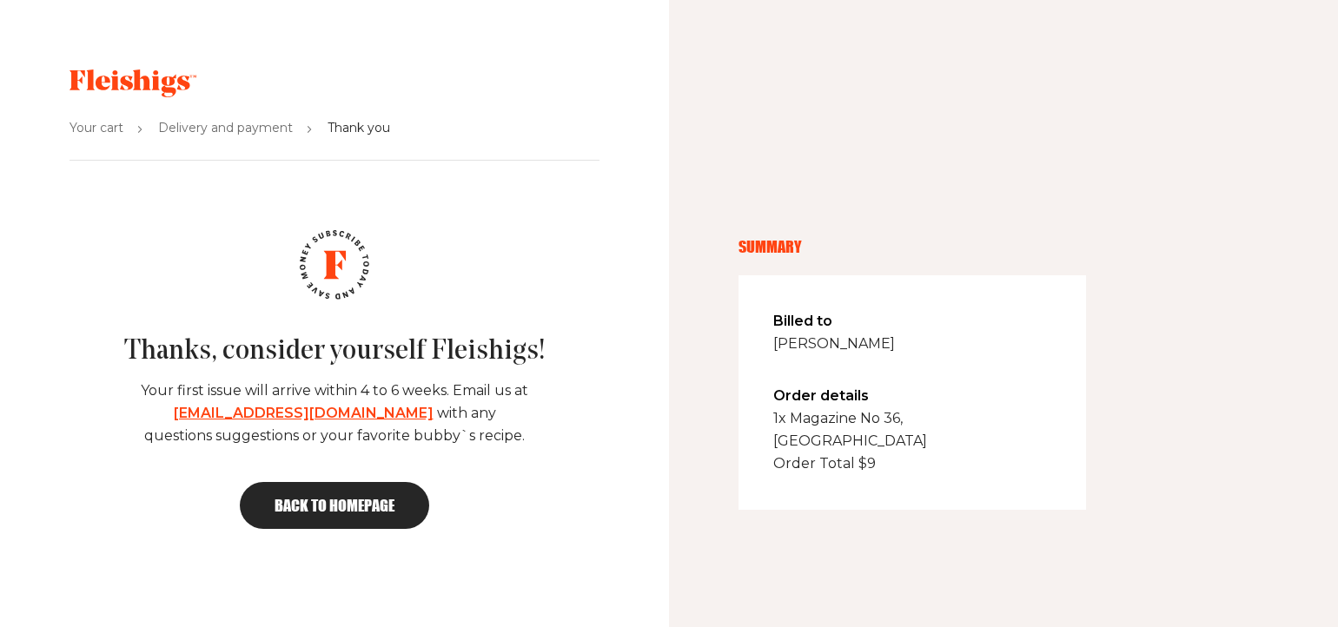
click at [399, 504] on link "Back to homepage" at bounding box center [334, 505] width 189 height 47
